Goal: Find contact information: Find contact information

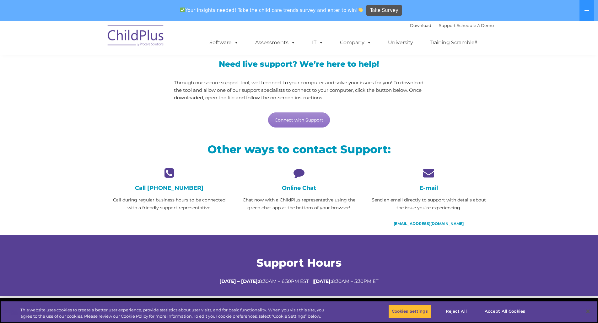
scroll to position [63, 0]
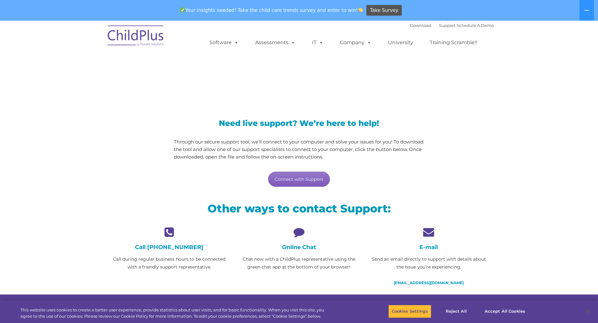
click at [291, 179] on link "Connect with Support" at bounding box center [299, 179] width 62 height 15
